Goal: Find specific page/section

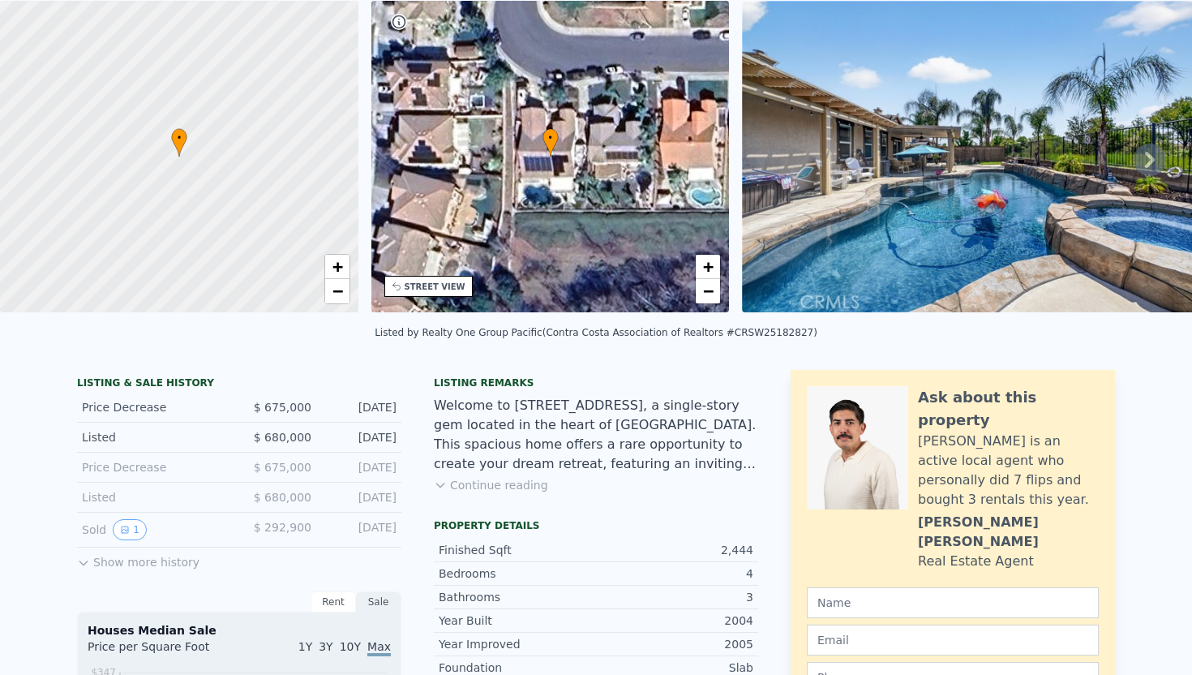
scroll to position [49, 0]
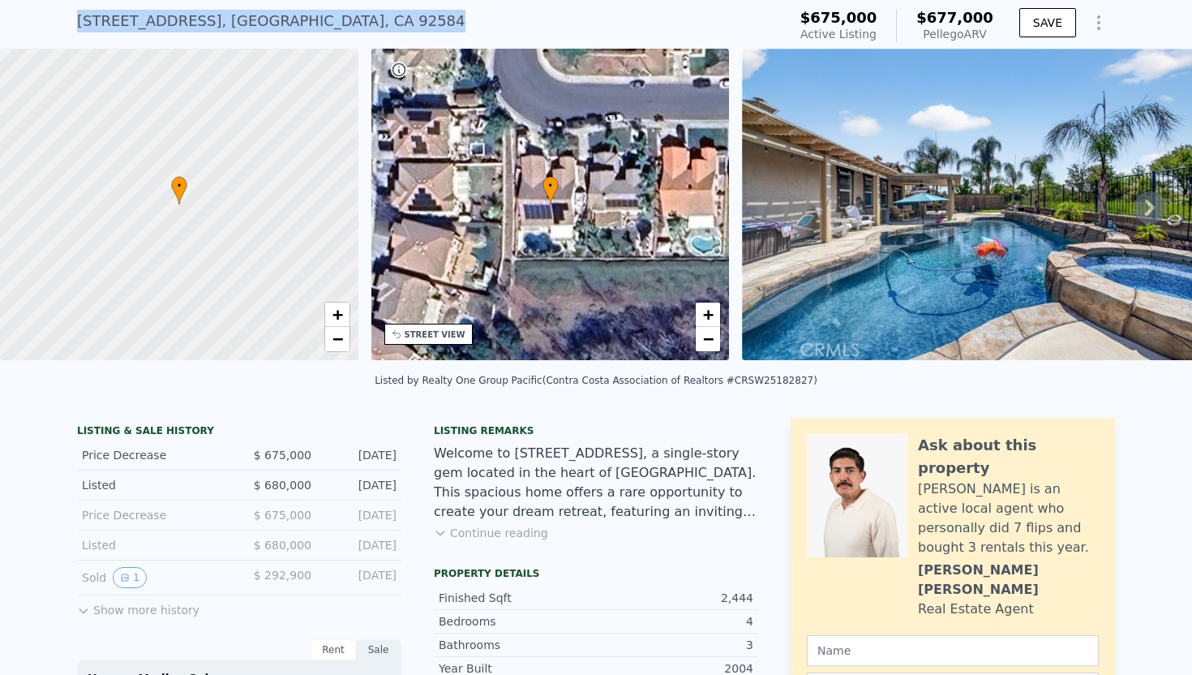
drag, startPoint x: 406, startPoint y: 25, endPoint x: 68, endPoint y: 29, distance: 338.2
click at [68, 29] on div "33672 Magnetite St , Riverside County , CA 92584 Active at $675k (~ARV $677k ) …" at bounding box center [596, 23] width 1192 height 52
copy div "33672 Magnetite St , Riverside County , CA 92584"
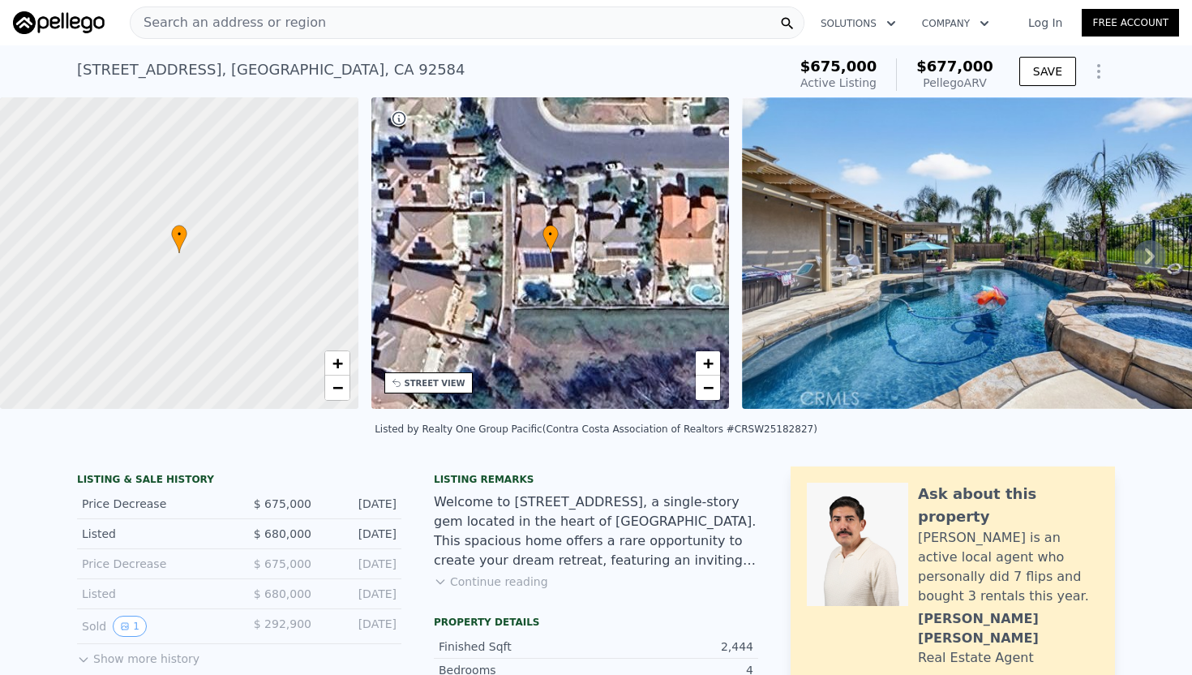
click at [490, 587] on button "Continue reading" at bounding box center [491, 581] width 114 height 16
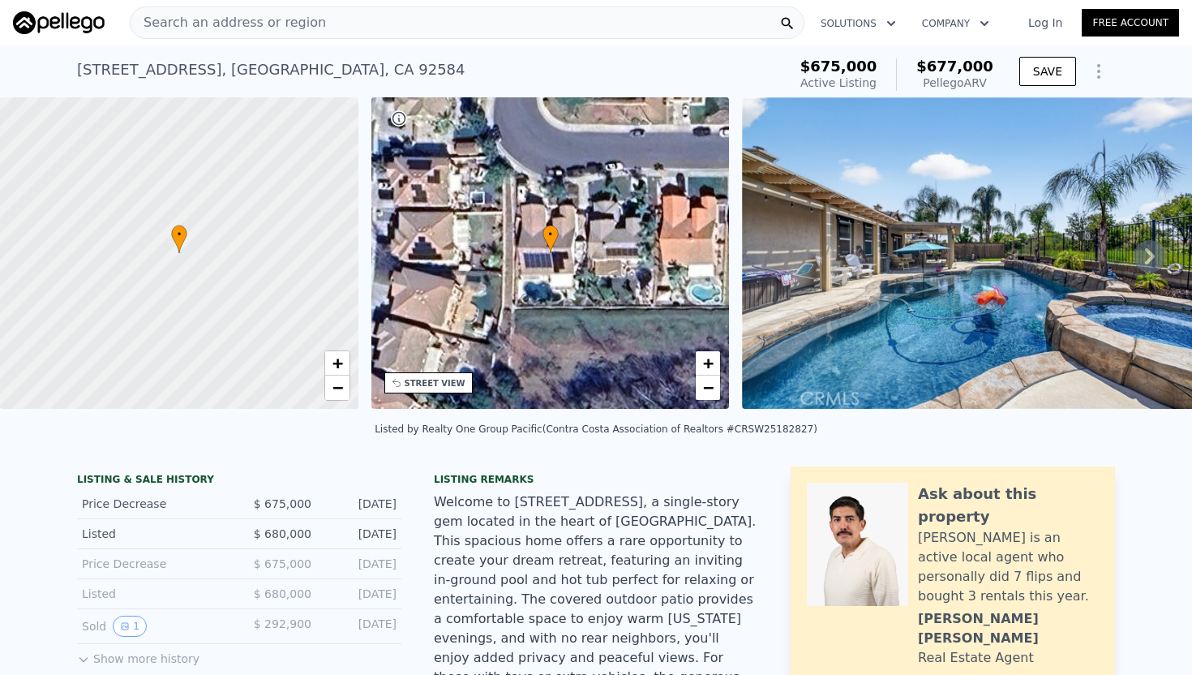
click at [1156, 252] on icon at bounding box center [1150, 256] width 32 height 32
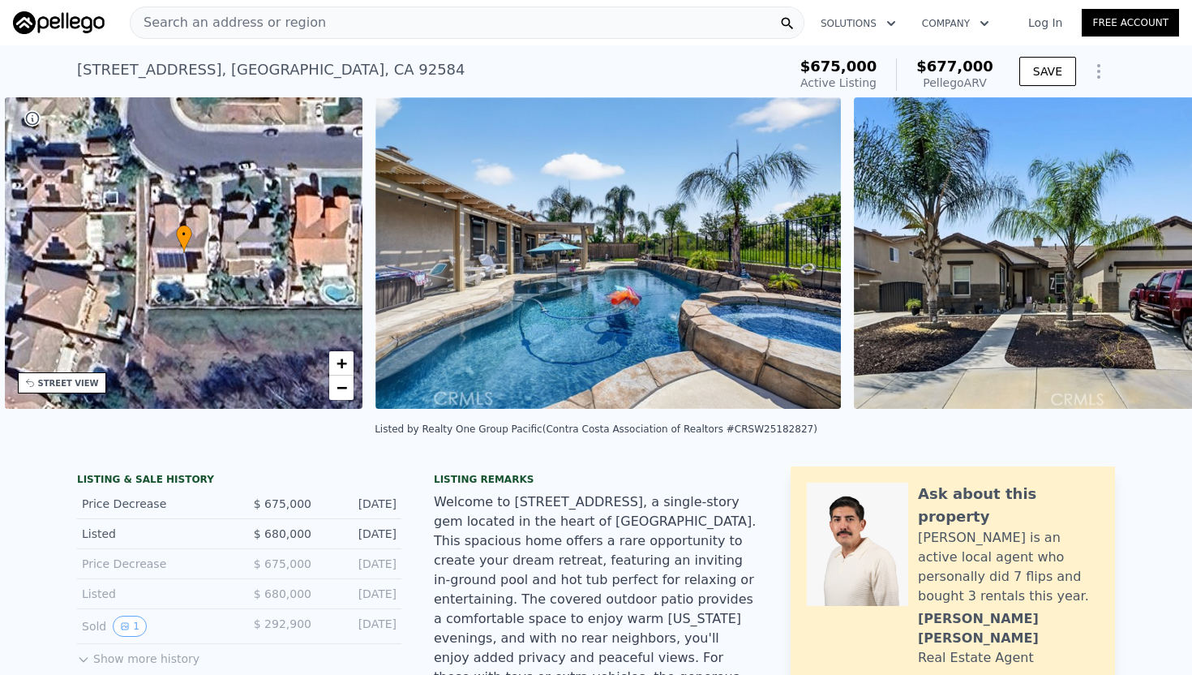
scroll to position [0, 377]
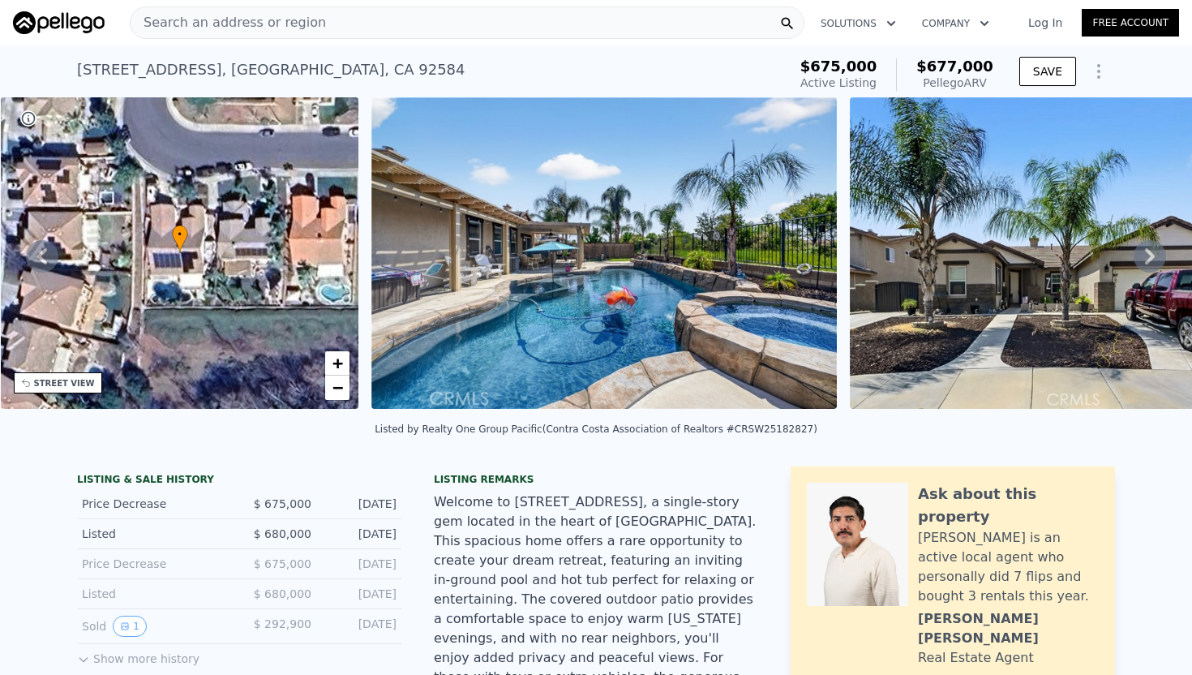
click at [1147, 263] on icon at bounding box center [1150, 256] width 10 height 16
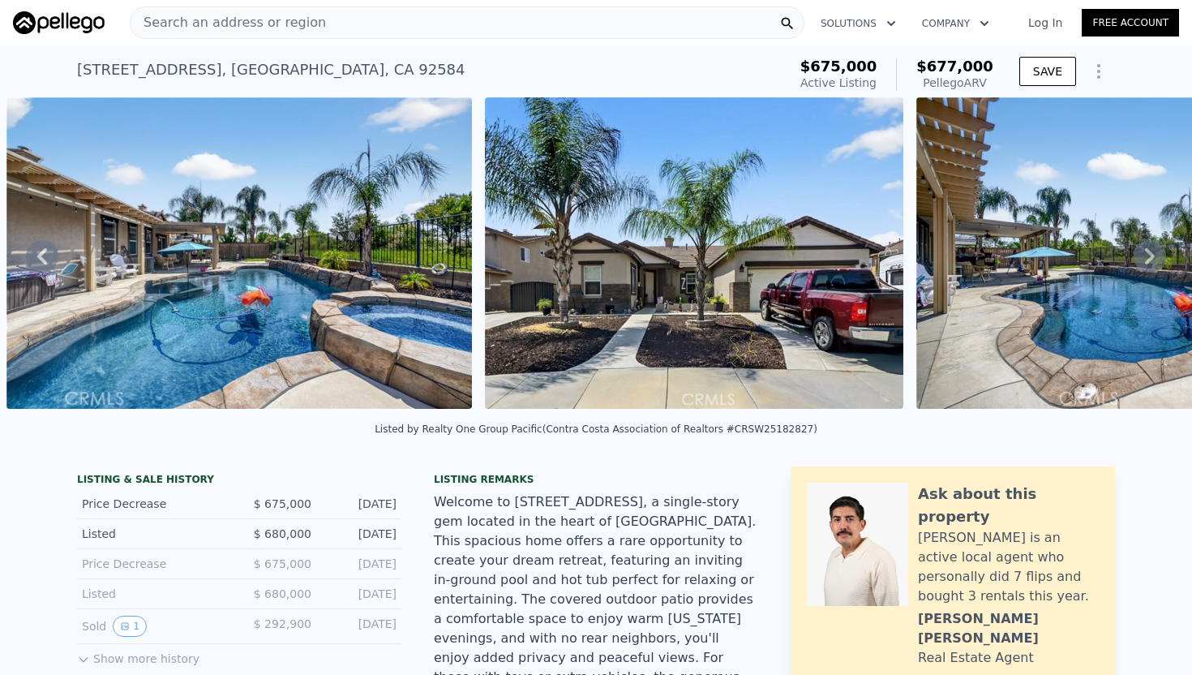
click at [1147, 263] on icon at bounding box center [1150, 256] width 10 height 16
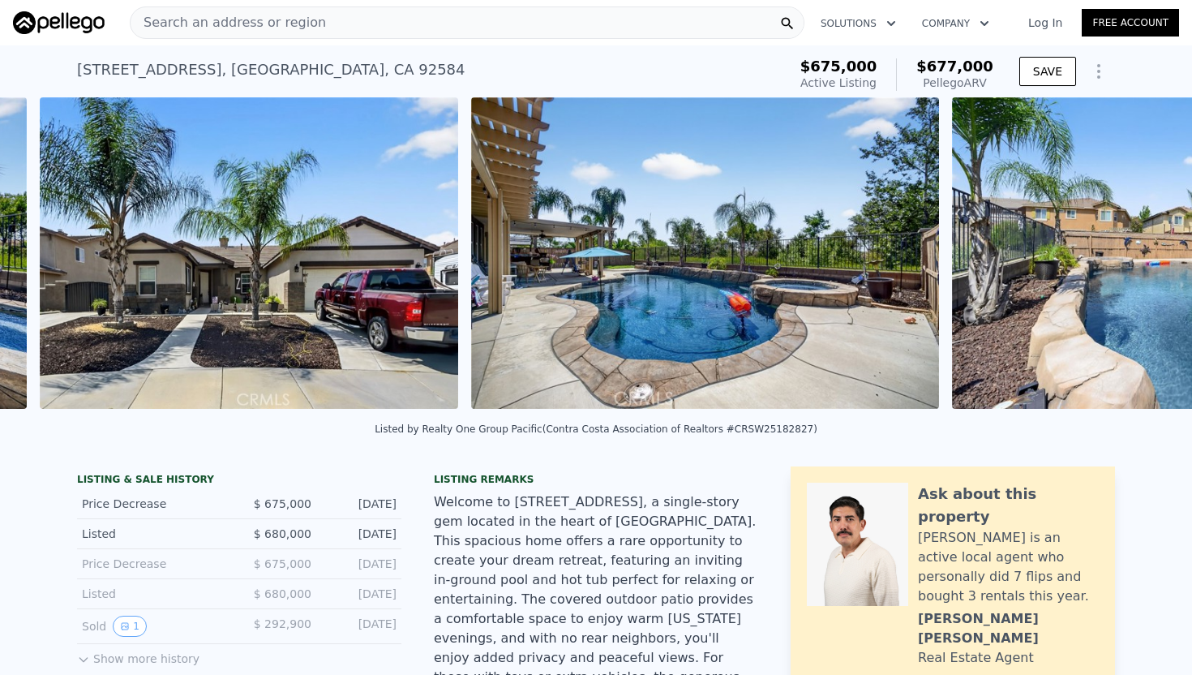
scroll to position [0, 1220]
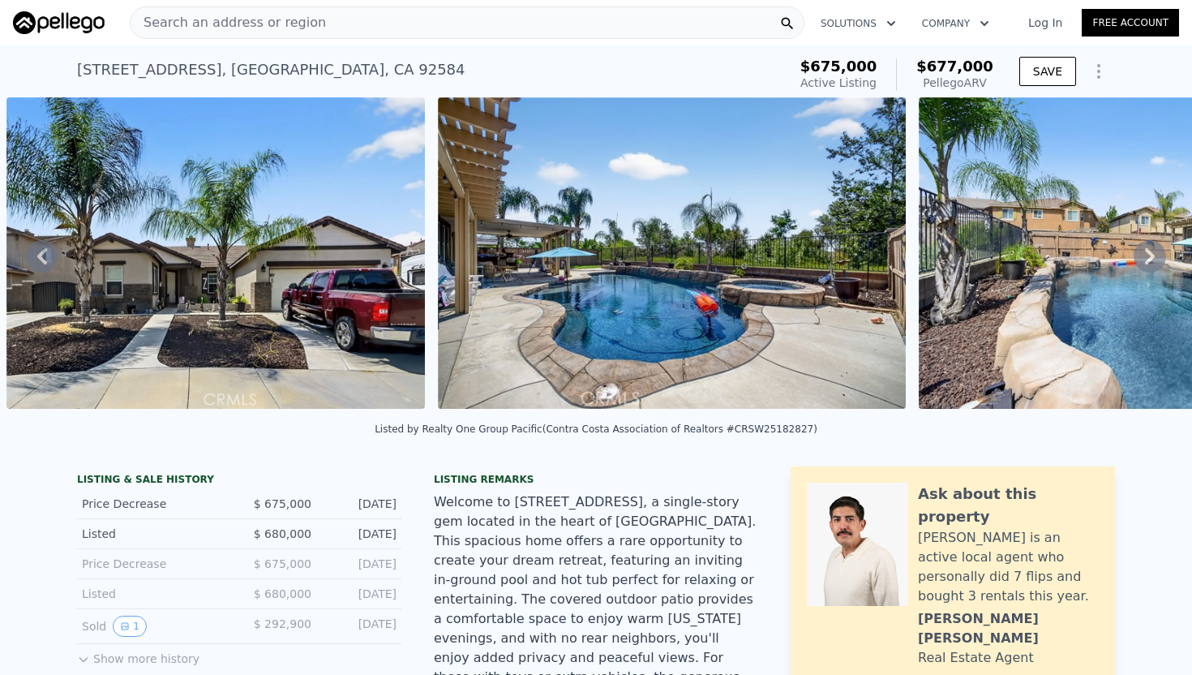
click at [1147, 263] on icon at bounding box center [1150, 256] width 10 height 16
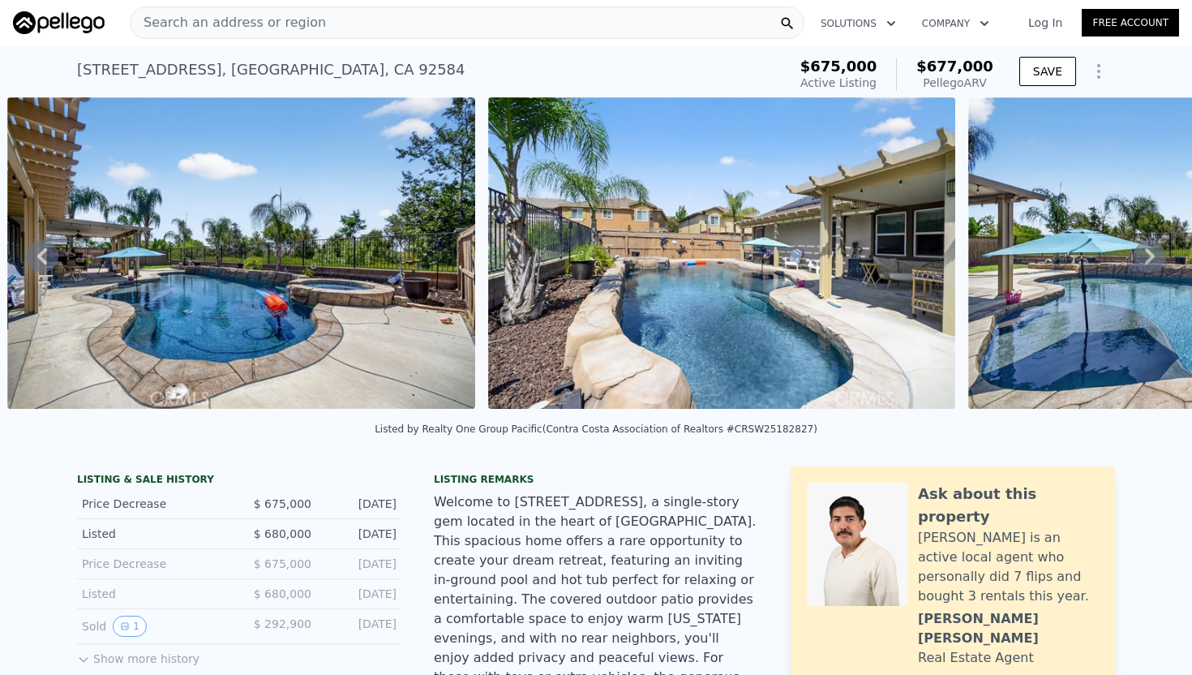
click at [1147, 263] on icon at bounding box center [1150, 256] width 10 height 16
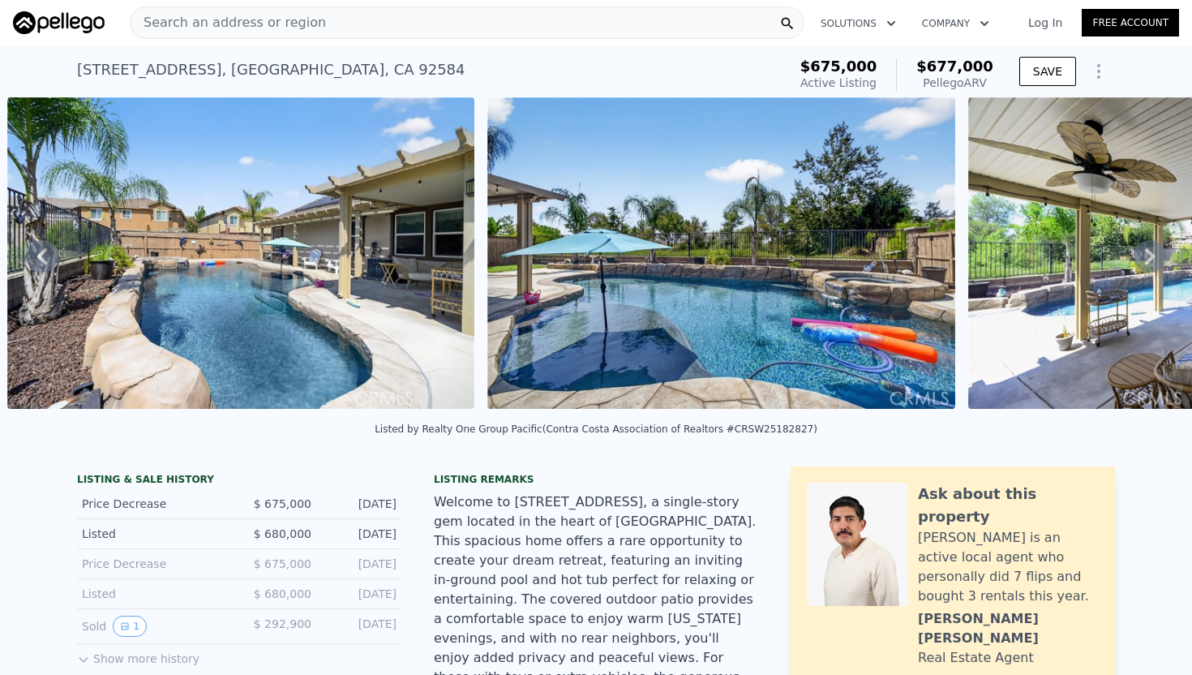
click at [1147, 263] on icon at bounding box center [1150, 256] width 10 height 16
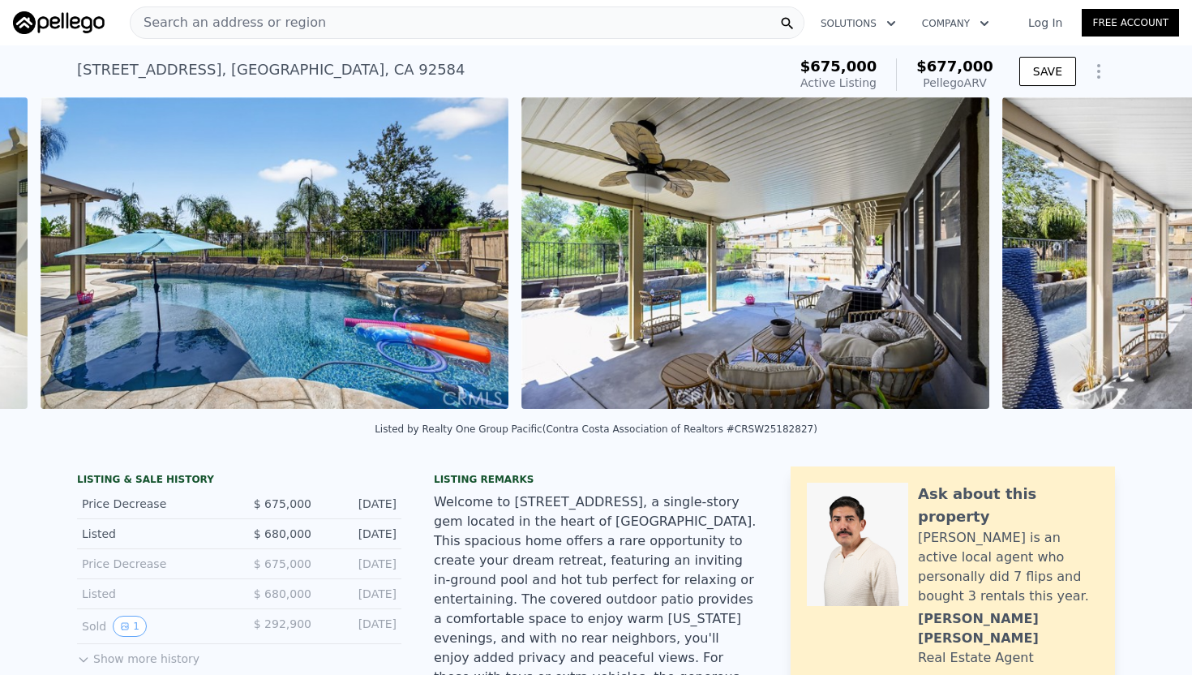
scroll to position [0, 2613]
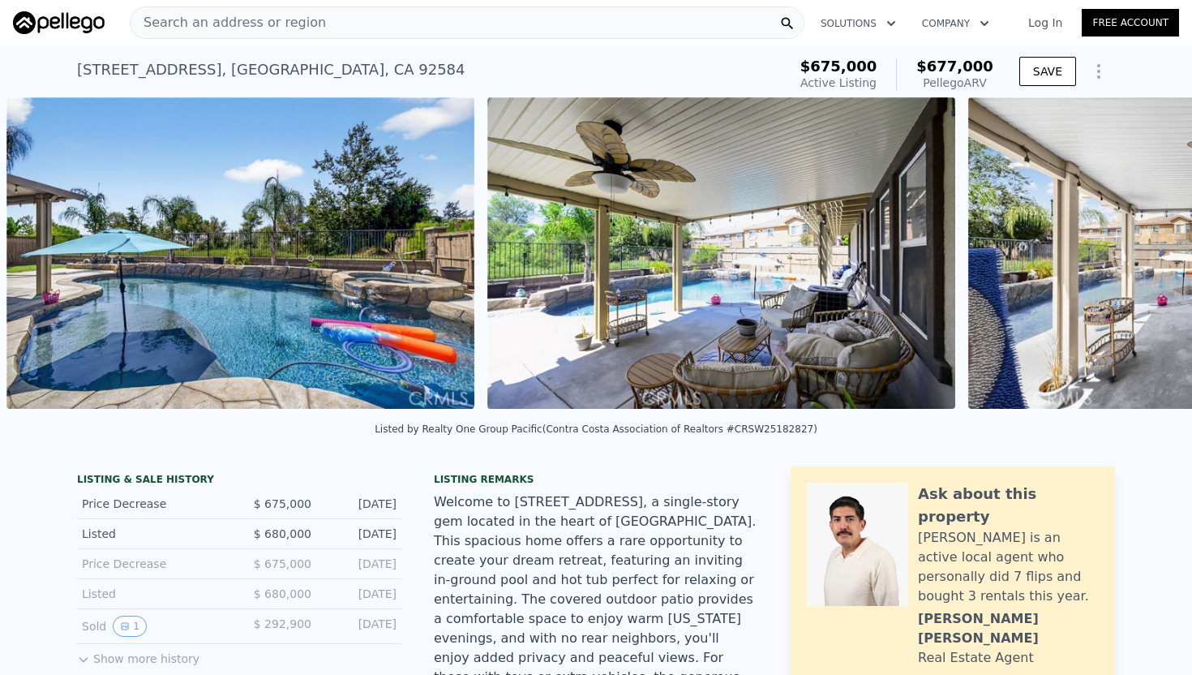
click at [1147, 263] on div "• + − • + − STREET VIEW Loading... SATELLITE VIEW" at bounding box center [596, 255] width 1192 height 317
click at [1147, 263] on icon at bounding box center [1150, 256] width 10 height 16
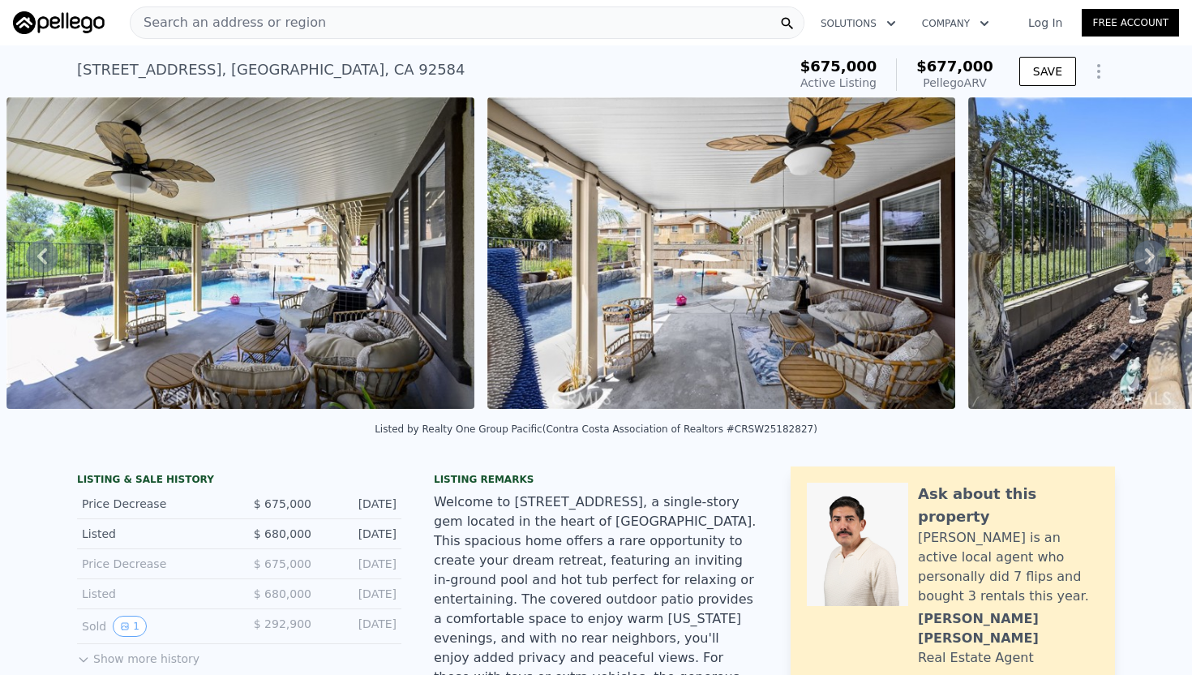
click at [1147, 263] on icon at bounding box center [1150, 256] width 10 height 16
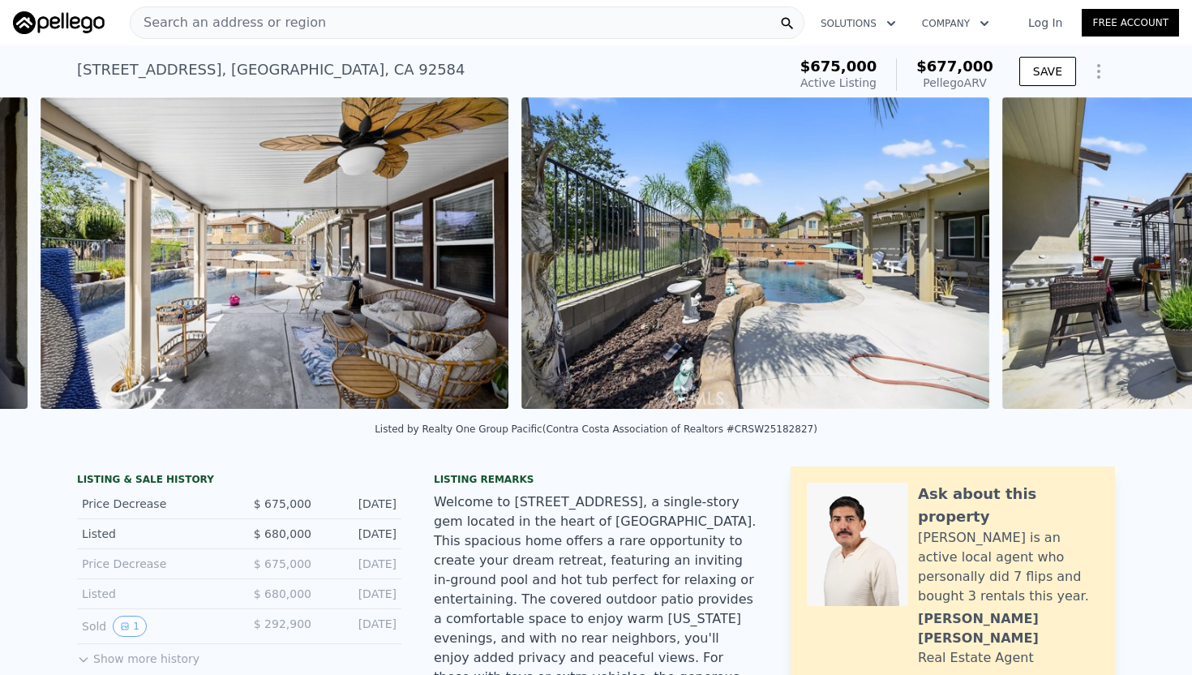
scroll to position [0, 3575]
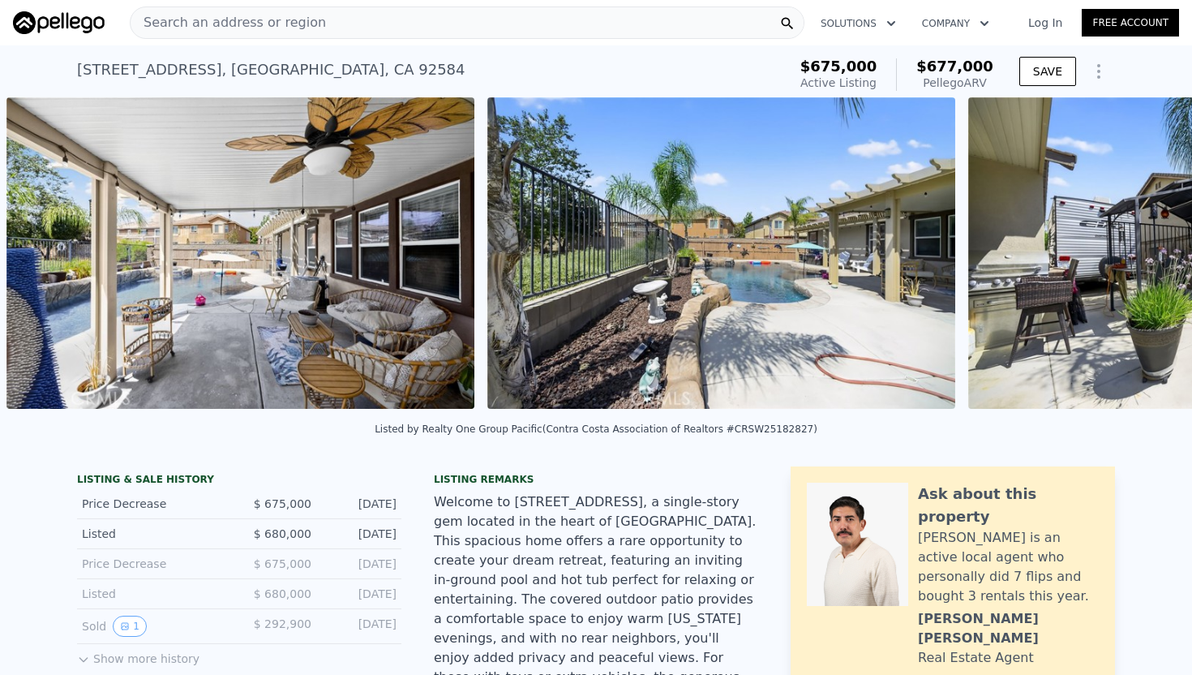
click at [1147, 263] on div "• + − • + − STREET VIEW Loading... SATELLITE VIEW" at bounding box center [596, 255] width 1192 height 317
click at [1147, 263] on icon at bounding box center [1150, 256] width 10 height 16
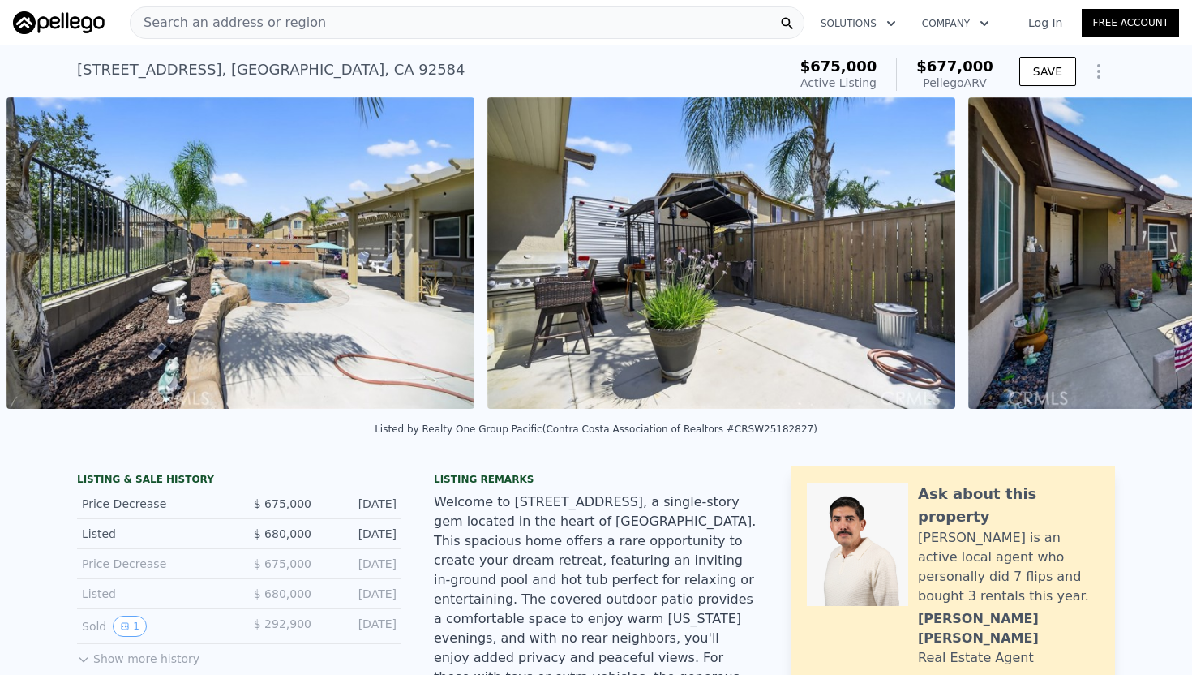
click at [1147, 263] on div "• + − • + − STREET VIEW Loading... SATELLITE VIEW" at bounding box center [596, 255] width 1192 height 317
click at [1147, 263] on icon at bounding box center [1150, 256] width 10 height 16
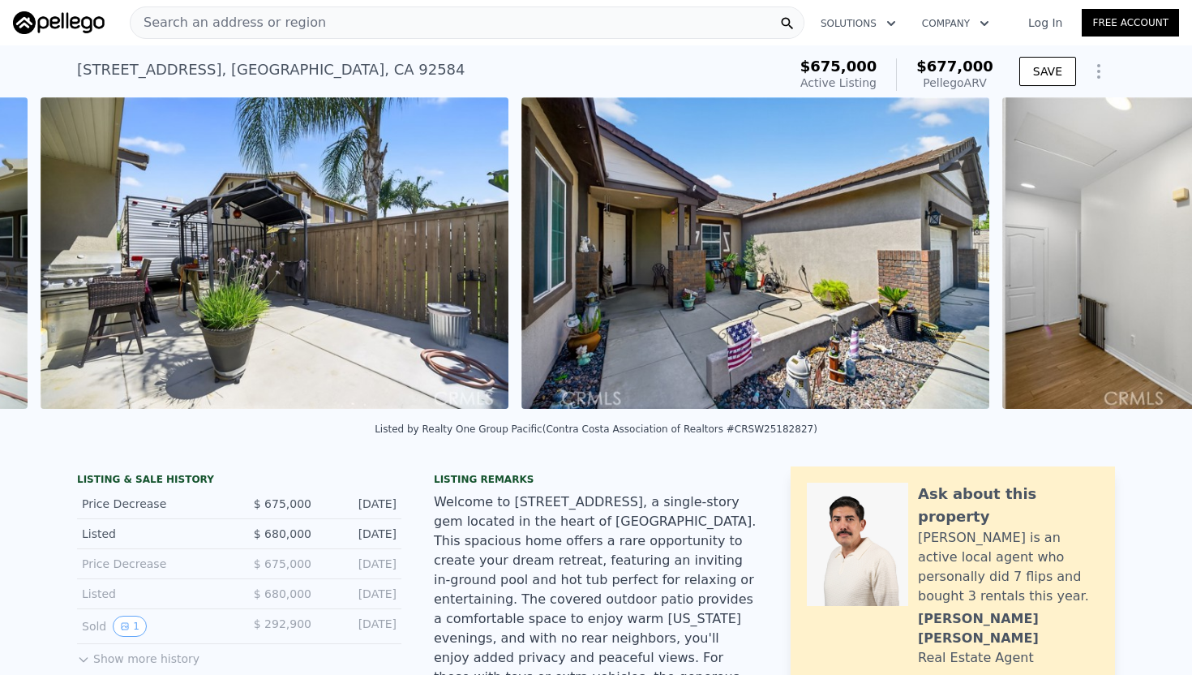
scroll to position [0, 4536]
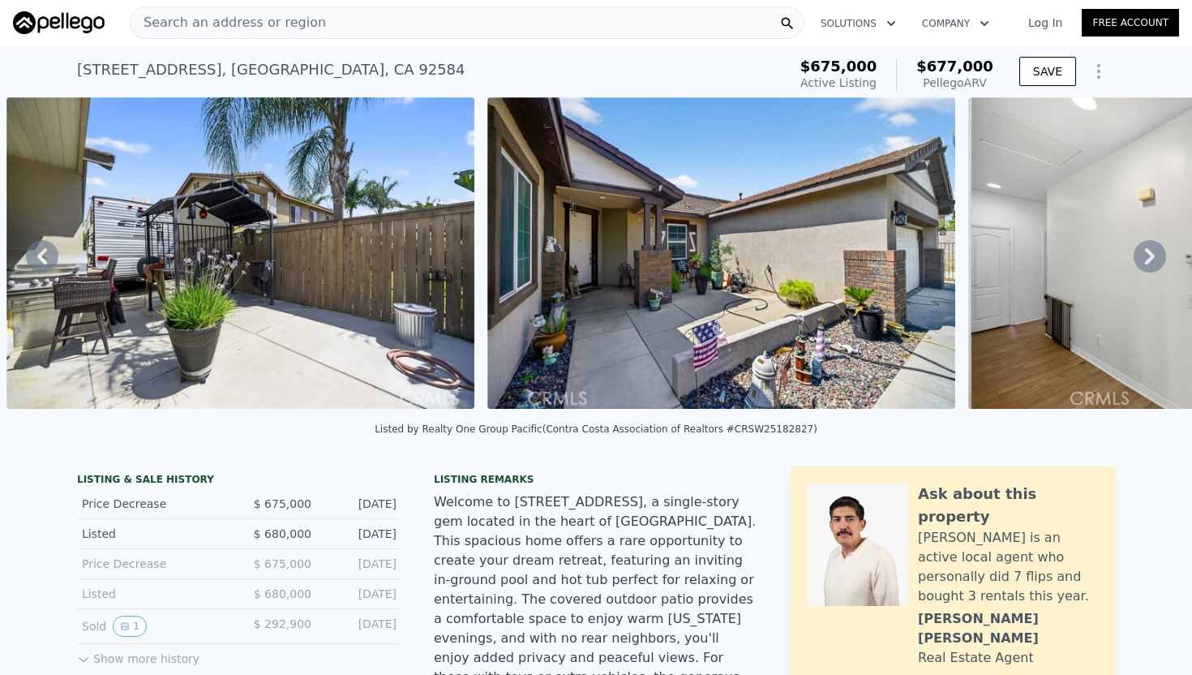
click at [1147, 263] on div "• + − • + − STREET VIEW Loading... SATELLITE VIEW" at bounding box center [596, 255] width 1192 height 317
click at [1147, 263] on icon at bounding box center [1150, 256] width 10 height 16
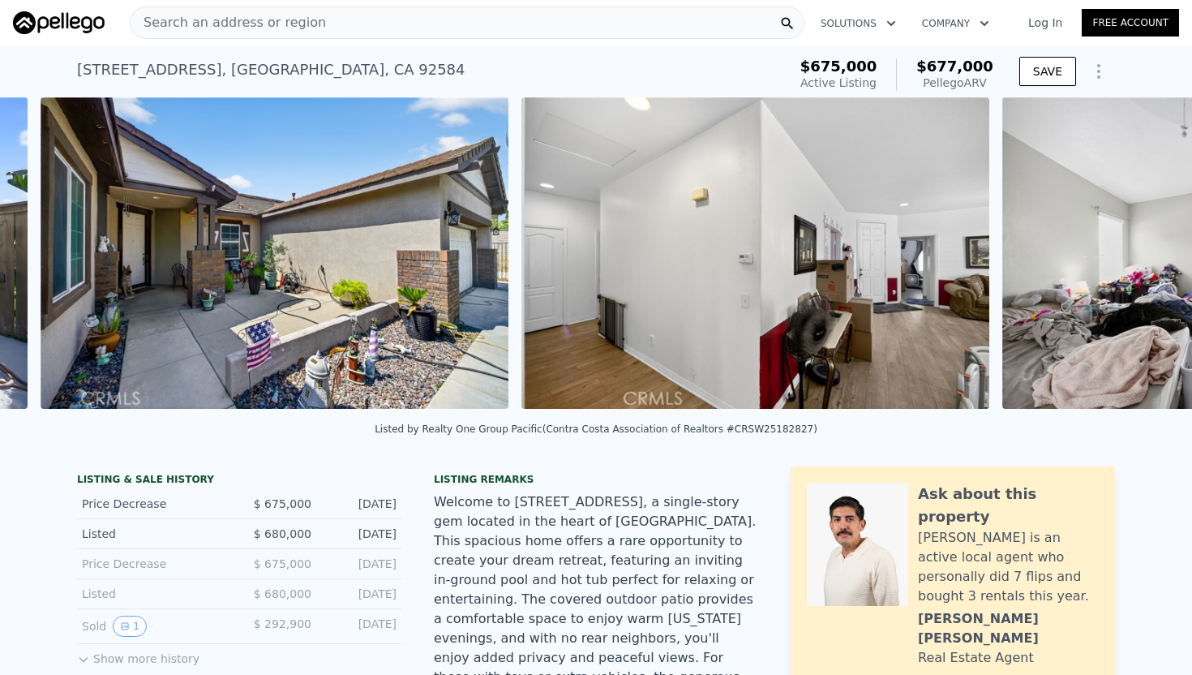
scroll to position [0, 5017]
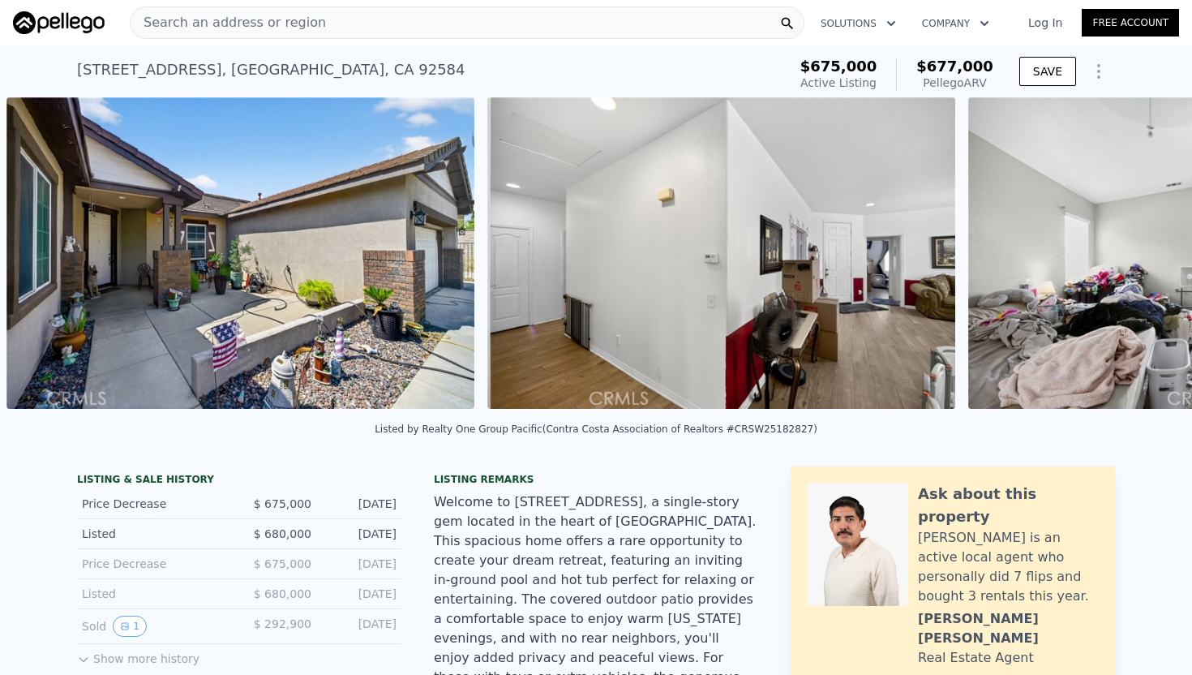
click at [1147, 263] on div "• + − • + − STREET VIEW Loading... SATELLITE VIEW" at bounding box center [596, 255] width 1192 height 317
click at [1147, 263] on icon at bounding box center [1150, 256] width 10 height 16
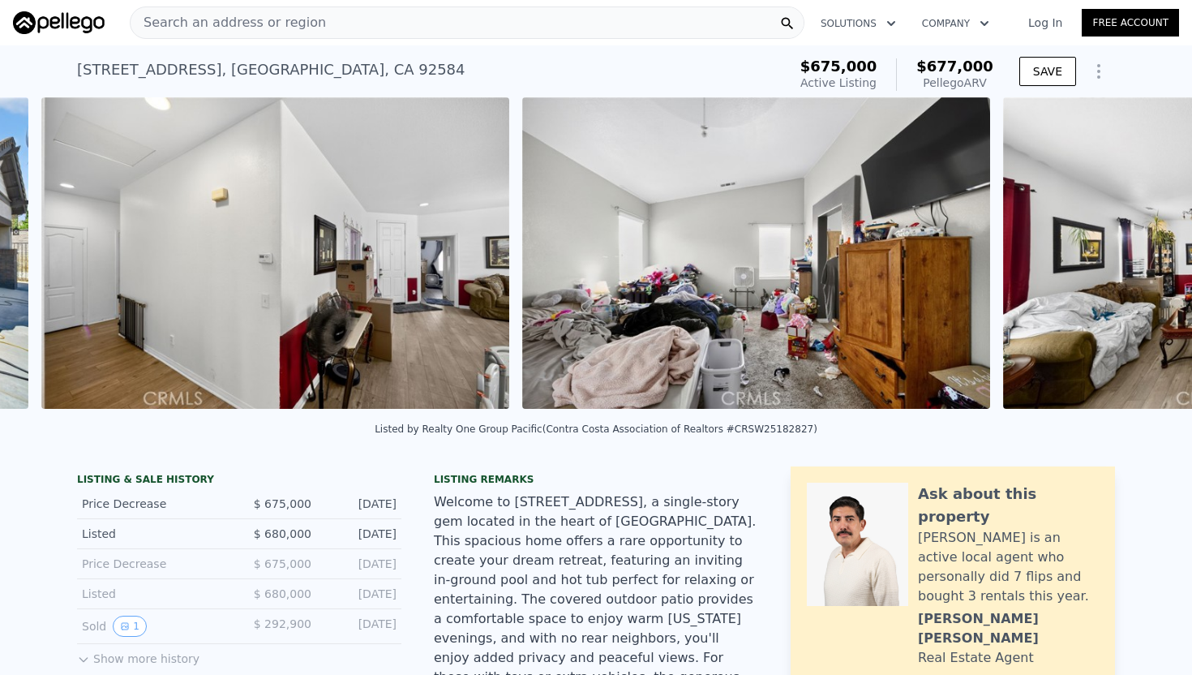
scroll to position [0, 5498]
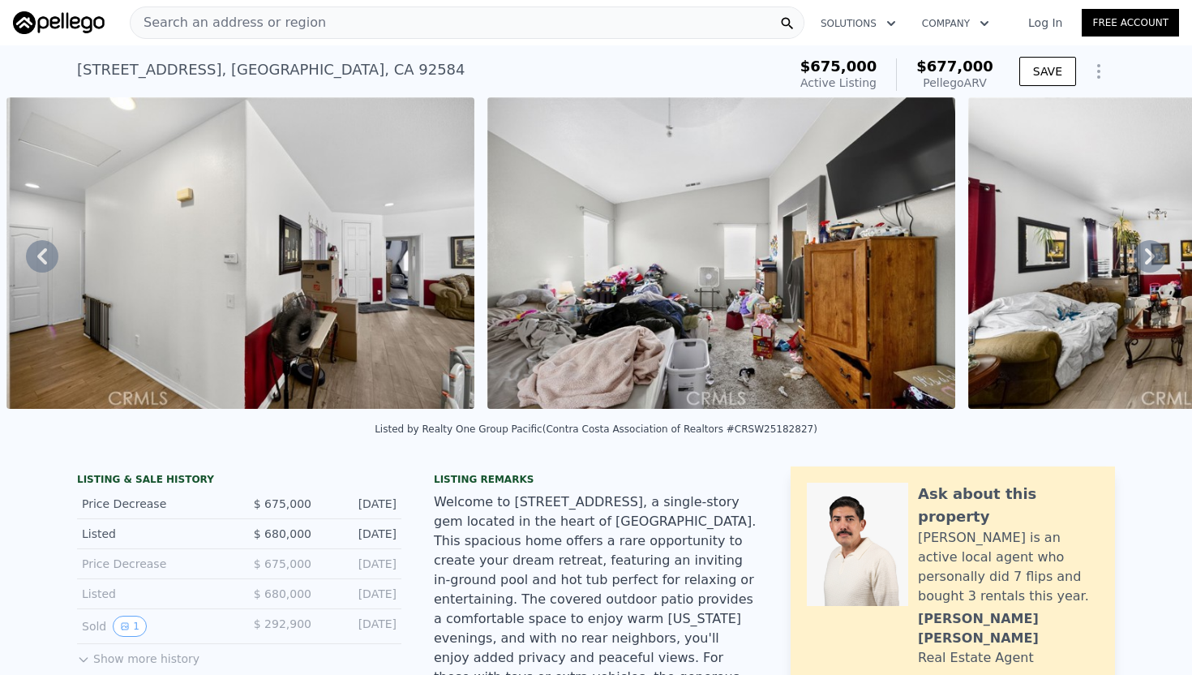
click at [1147, 263] on icon at bounding box center [1150, 256] width 10 height 16
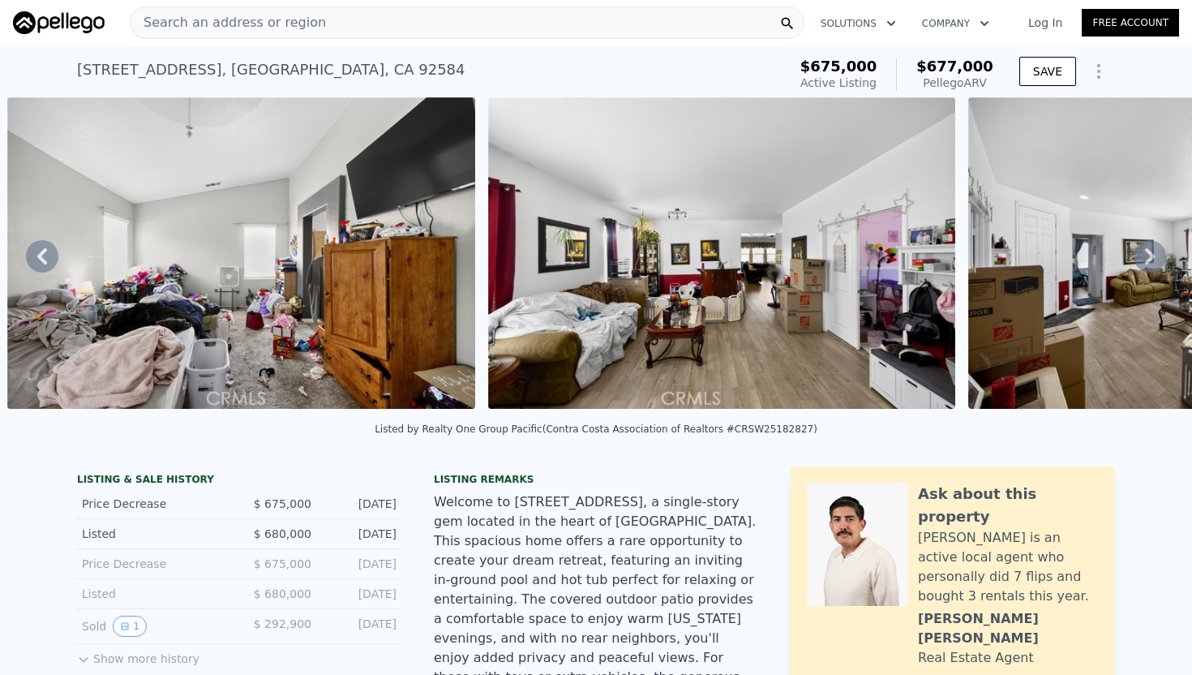
click at [1147, 263] on icon at bounding box center [1150, 256] width 10 height 16
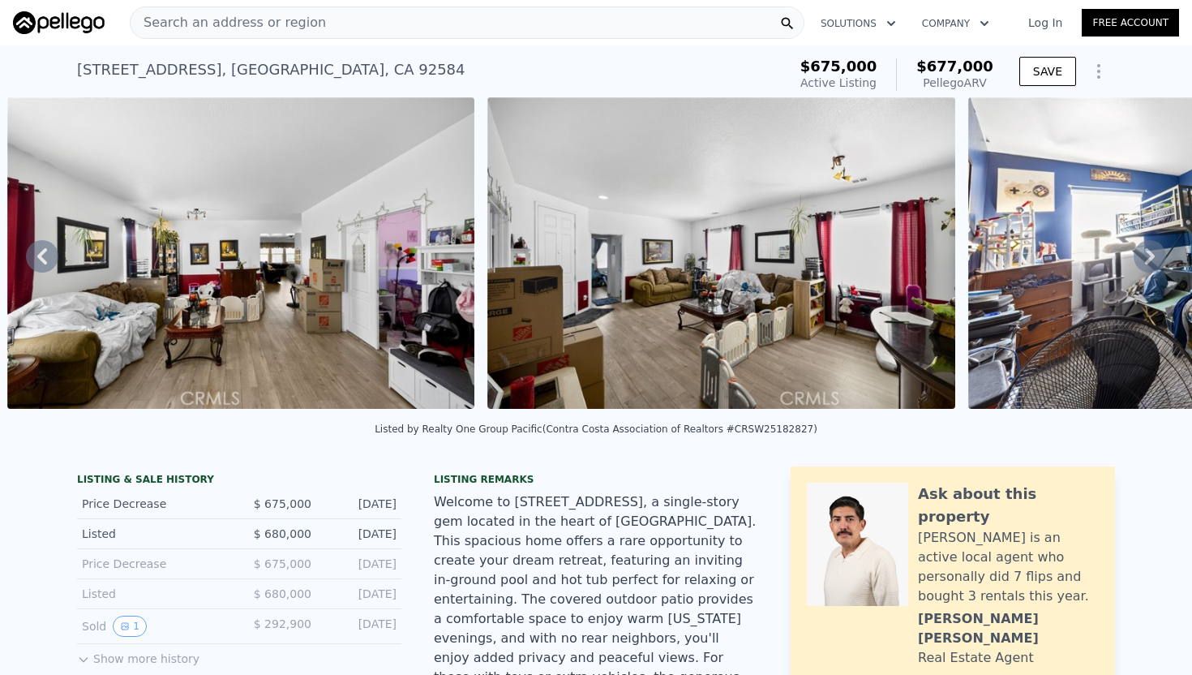
click at [1147, 263] on icon at bounding box center [1150, 256] width 10 height 16
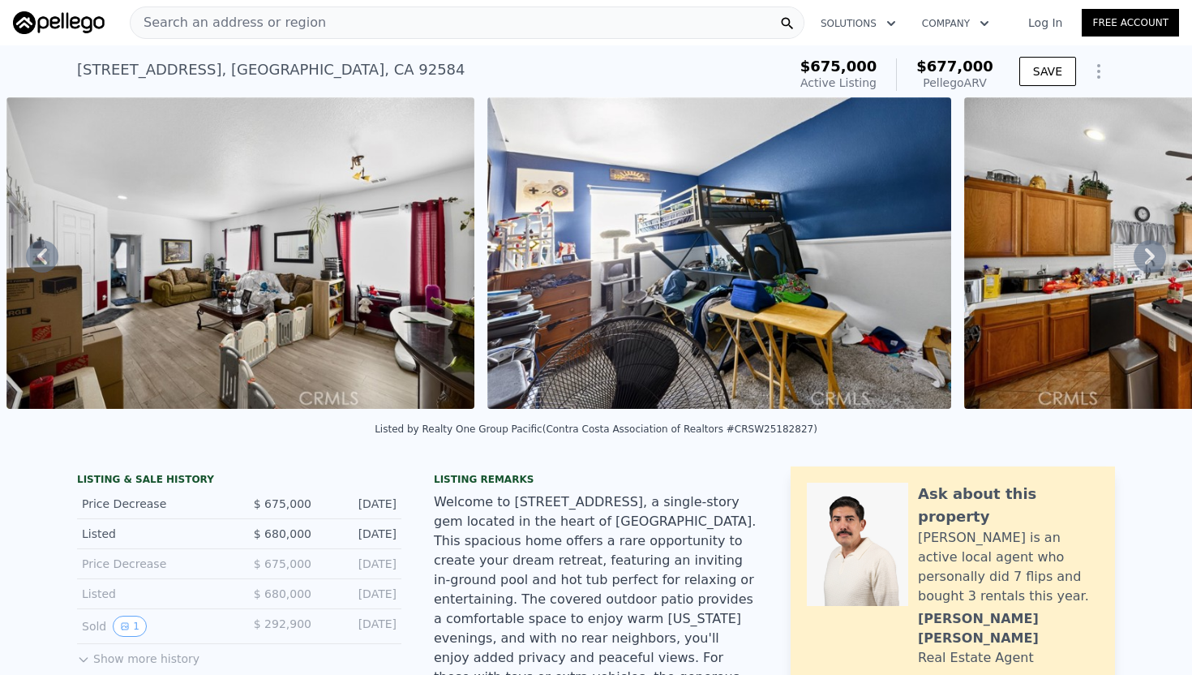
click at [1146, 263] on icon at bounding box center [1150, 256] width 10 height 16
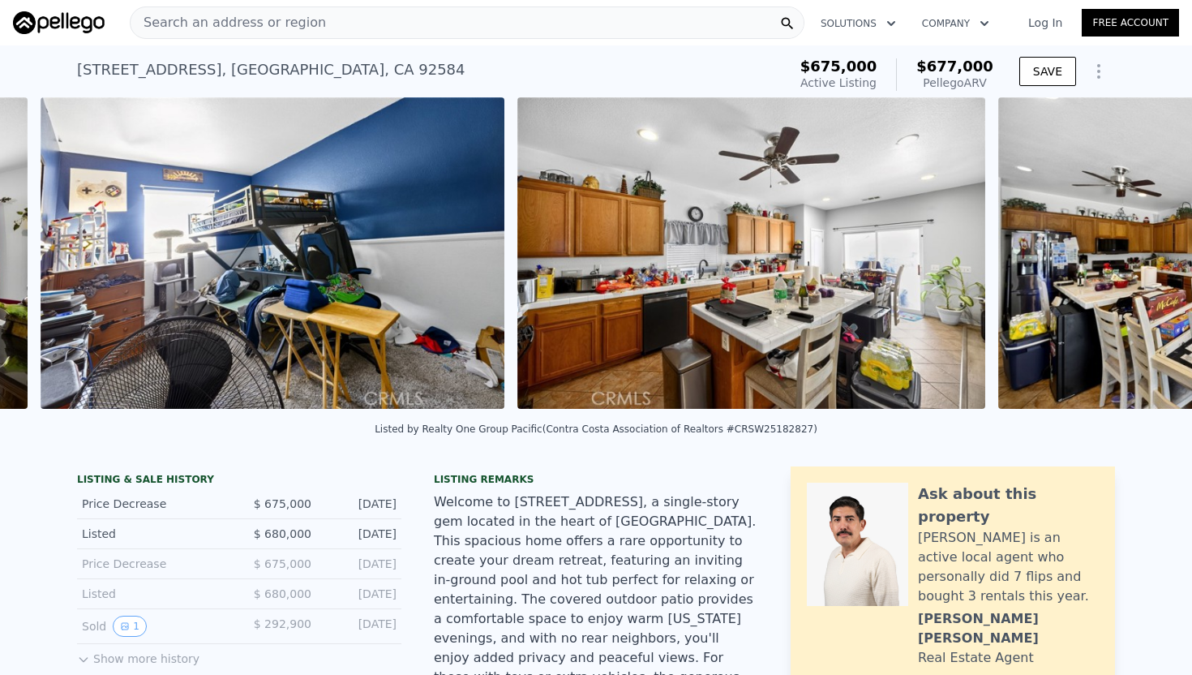
scroll to position [0, 7421]
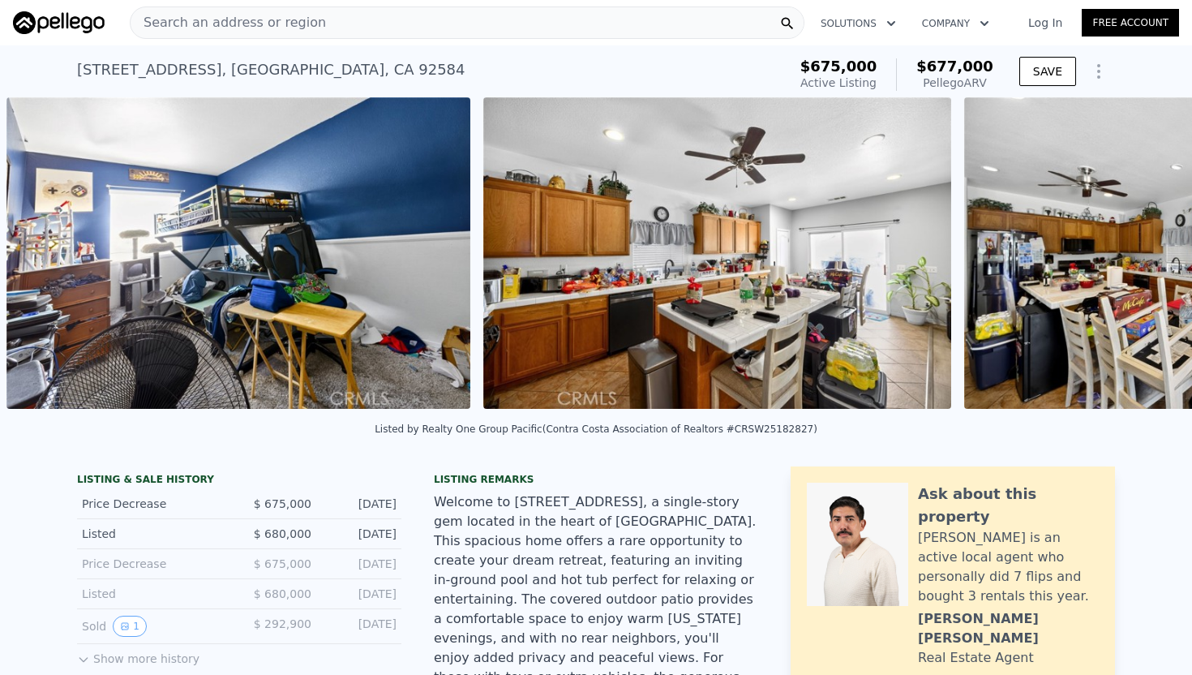
click at [1146, 263] on div "• + − • + − STREET VIEW Loading... SATELLITE VIEW" at bounding box center [596, 255] width 1192 height 317
click at [1146, 263] on icon at bounding box center [1150, 256] width 10 height 16
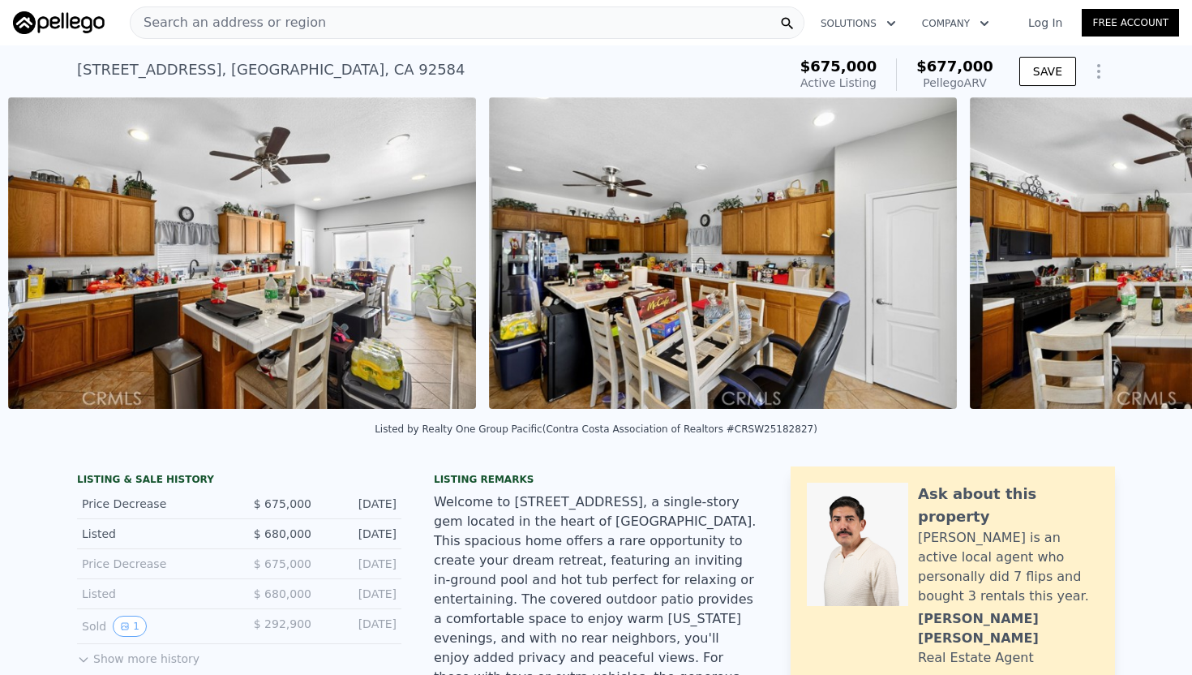
scroll to position [0, 7898]
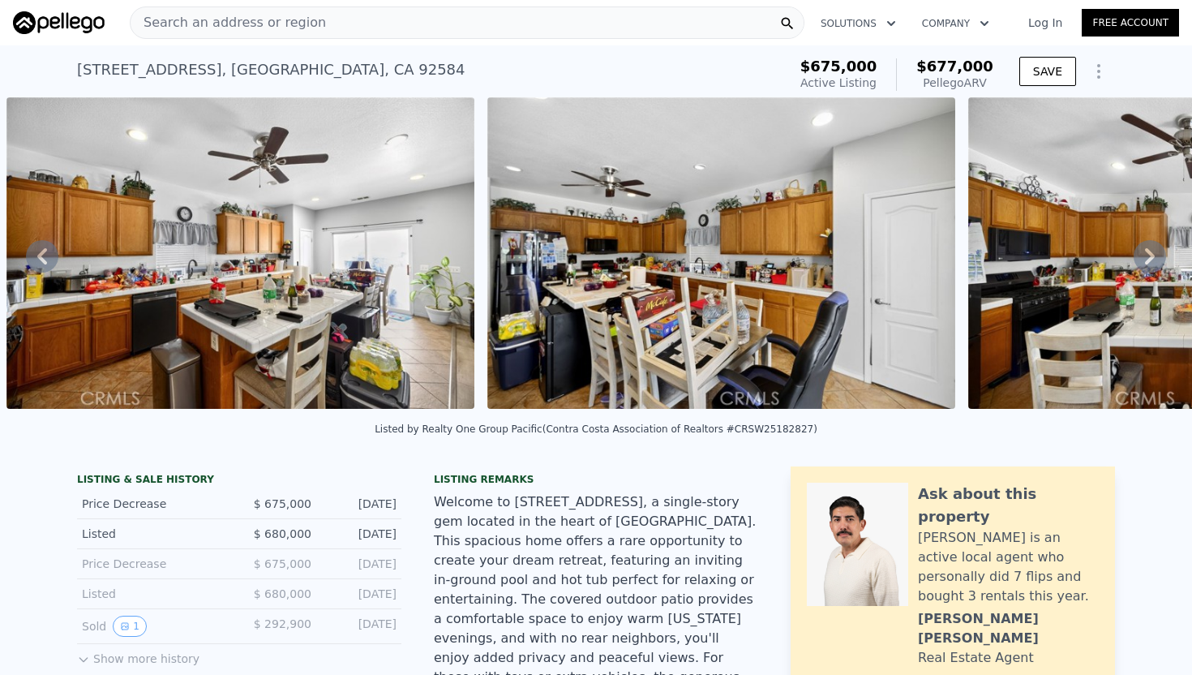
click at [1146, 263] on div "• + − • + − STREET VIEW Loading... SATELLITE VIEW" at bounding box center [596, 255] width 1192 height 317
click at [1146, 263] on icon at bounding box center [1150, 256] width 10 height 16
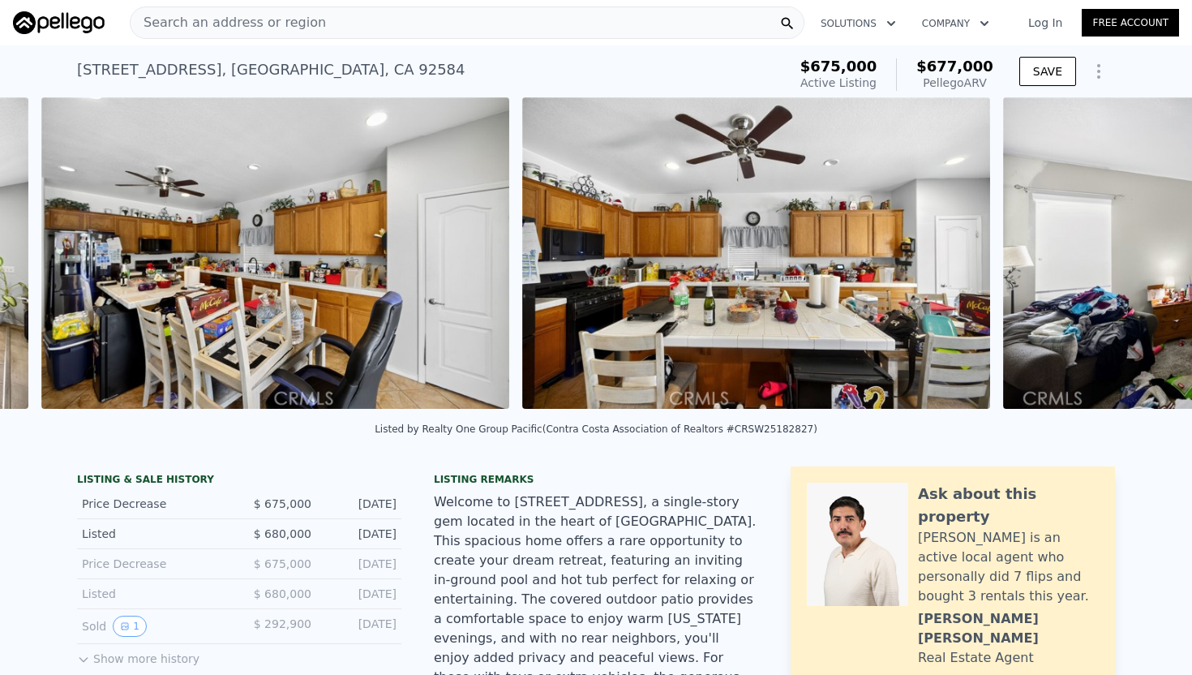
scroll to position [0, 8379]
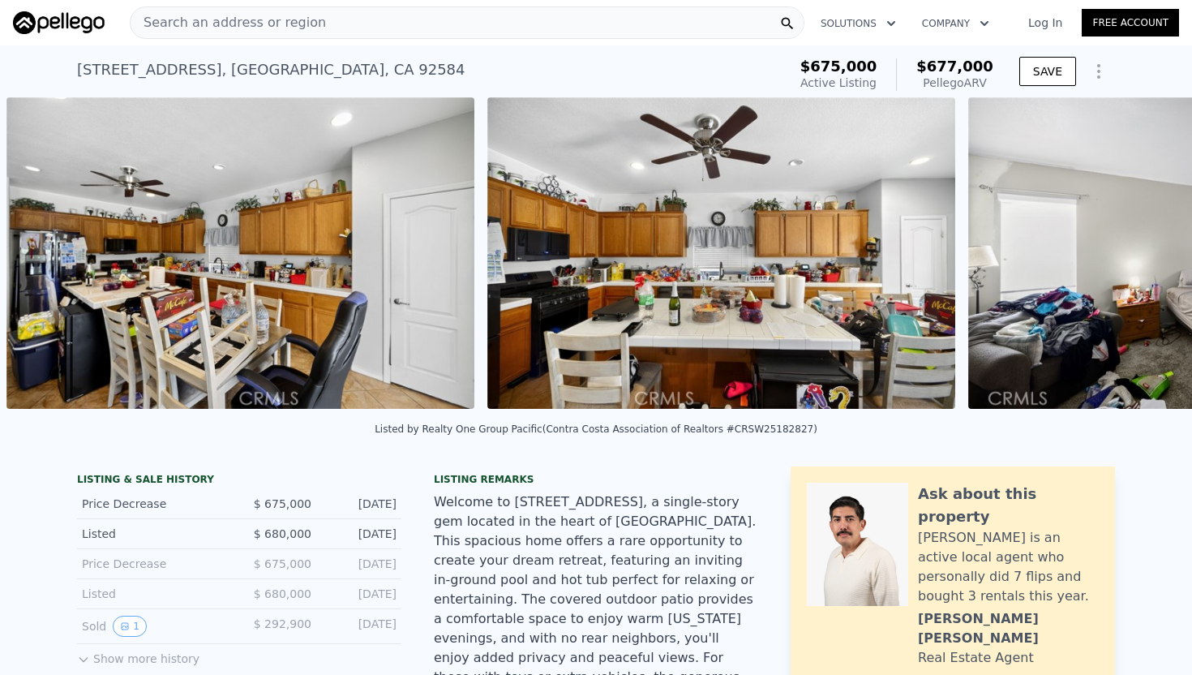
click at [1146, 263] on img at bounding box center [1202, 252] width 468 height 311
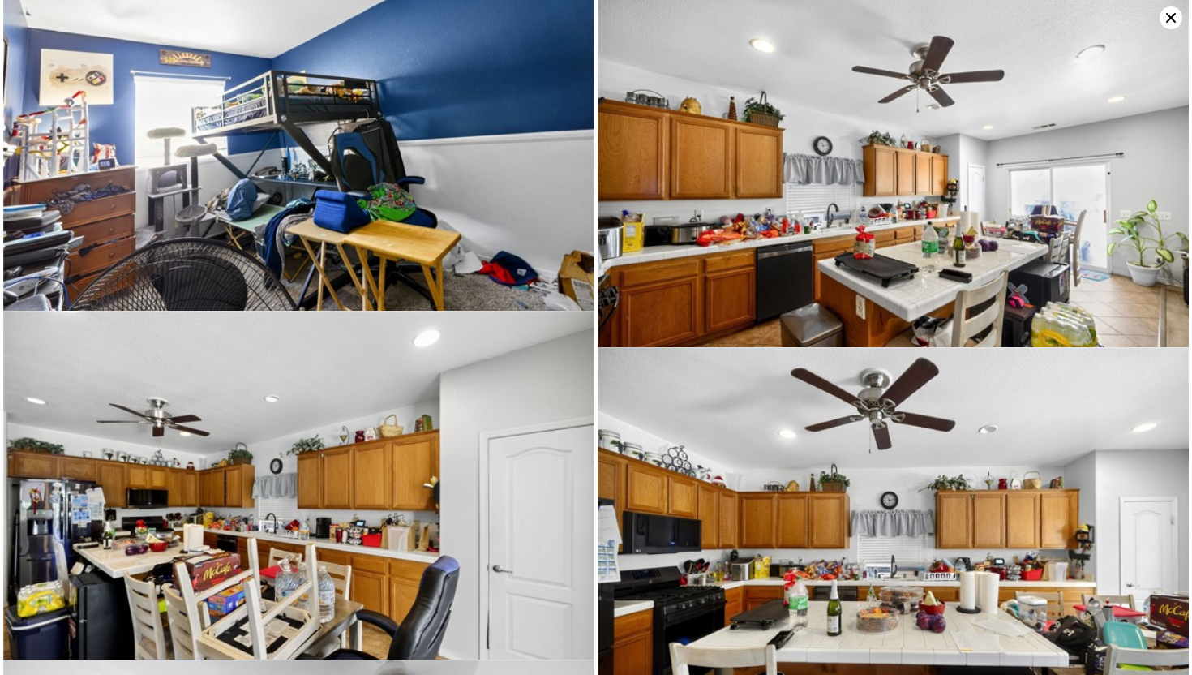
scroll to position [2482, 0]
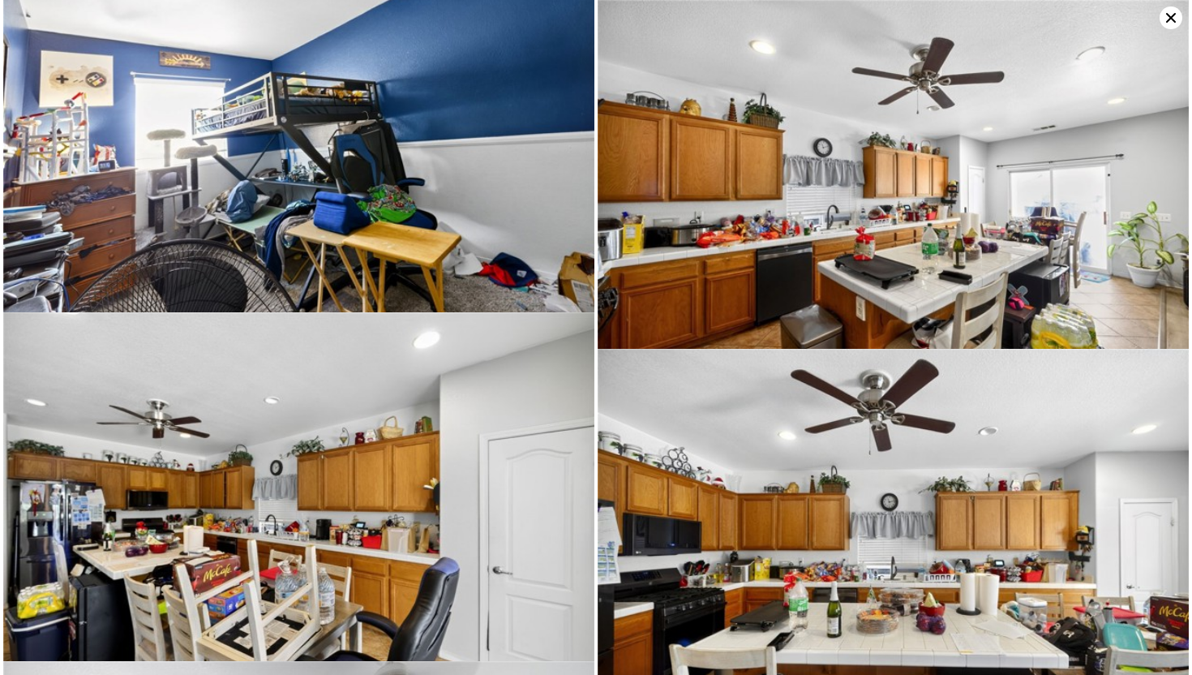
click at [1165, 17] on icon at bounding box center [1171, 17] width 23 height 23
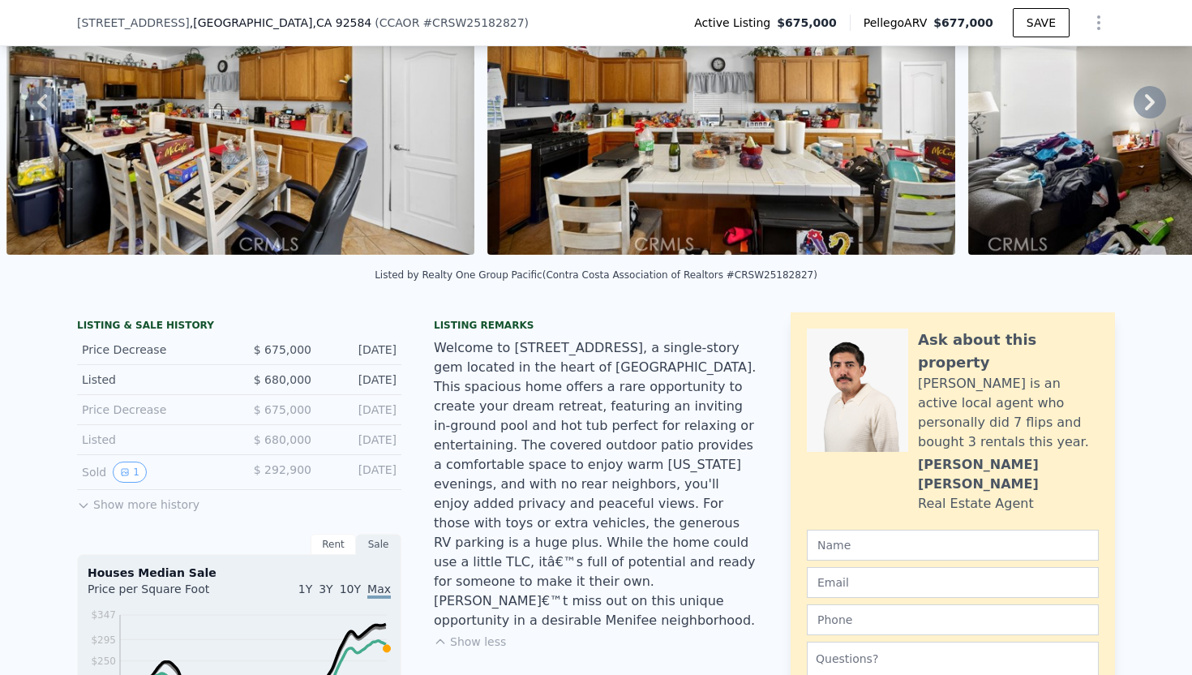
scroll to position [145, 0]
